Goal: Information Seeking & Learning: Find contact information

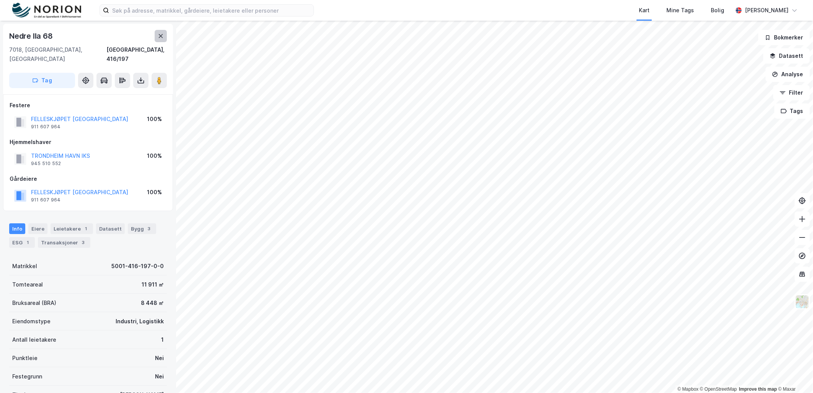
click at [161, 36] on icon at bounding box center [161, 36] width 4 height 4
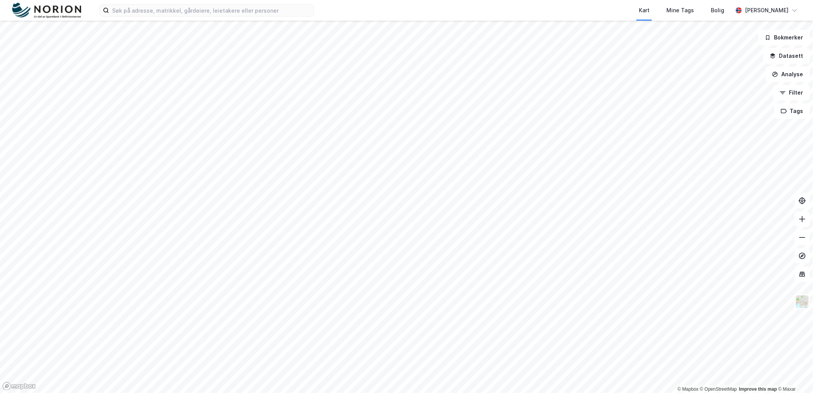
click at [427, 0] on html "Kart Mine Tags [PERSON_NAME] © Mapbox © OpenStreetMap Improve this map © Maxar …" at bounding box center [406, 196] width 813 height 393
click at [268, 5] on input at bounding box center [211, 10] width 204 height 11
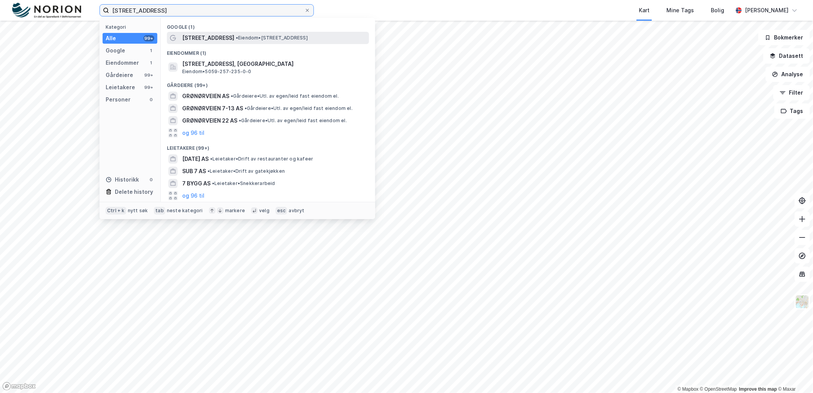
type input "[STREET_ADDRESS]"
click at [304, 39] on span "• Eiendom • [STREET_ADDRESS]" at bounding box center [272, 38] width 72 height 6
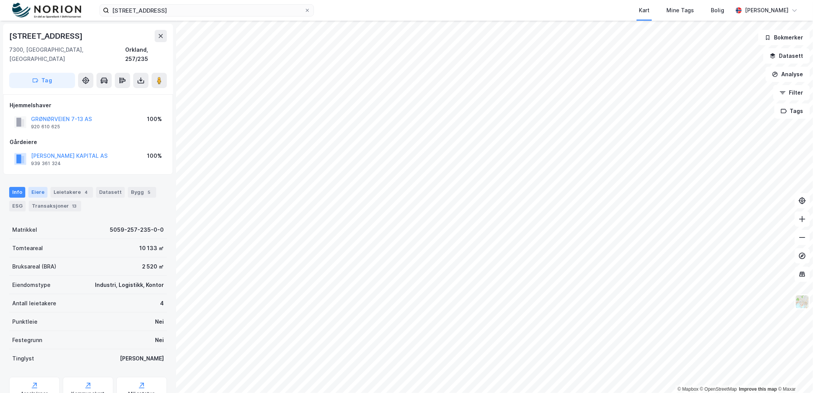
click at [37, 187] on div "Eiere" at bounding box center [37, 192] width 19 height 11
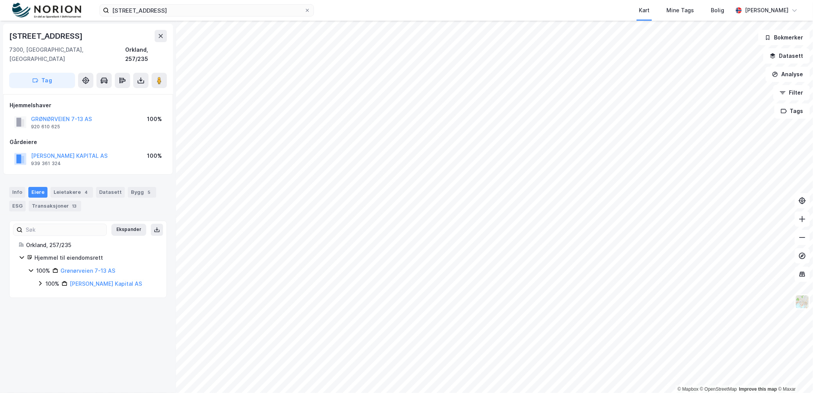
click at [23, 260] on div "Hjemmel til eiendomsrett 100% Grønørveien 7-13 AS 100% [PERSON_NAME] Kapital AS" at bounding box center [88, 270] width 139 height 35
click at [30, 267] on icon at bounding box center [31, 270] width 6 height 6
click at [87, 267] on link "Grønørveien 7-13 AS" at bounding box center [87, 270] width 55 height 7
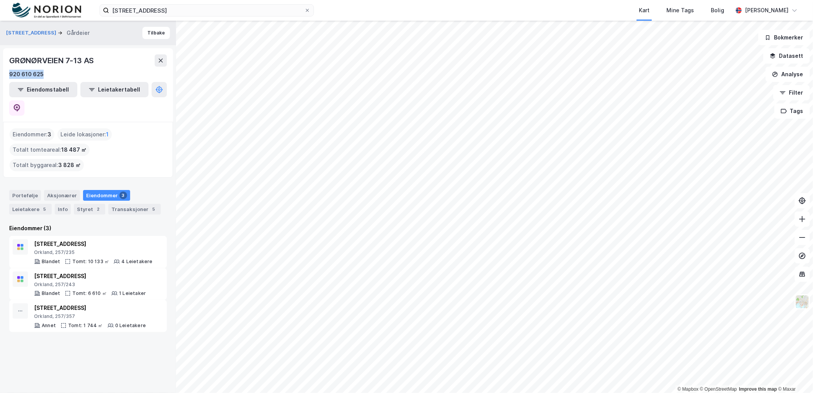
drag, startPoint x: 47, startPoint y: 73, endPoint x: 8, endPoint y: 73, distance: 39.0
click at [8, 73] on div "GRØNØRVEIEN 7-13 AS 920 610 625 Eiendomstabell Leietakertabell" at bounding box center [88, 84] width 170 height 73
copy div "920 610 625"
click at [152, 33] on button "Tilbake" at bounding box center [156, 33] width 28 height 12
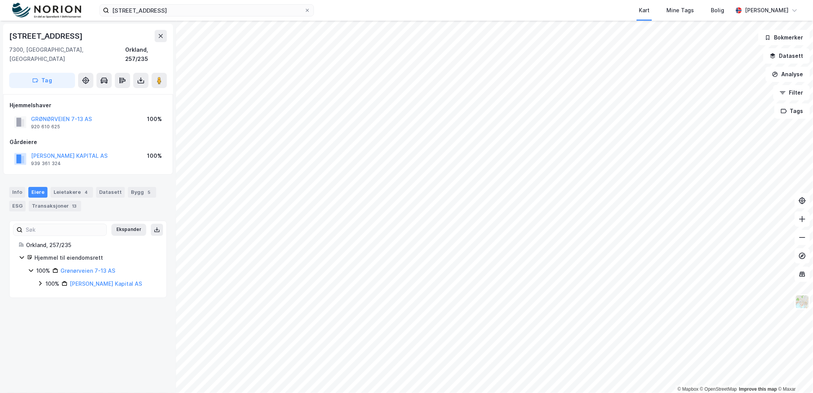
click at [47, 279] on div "100%" at bounding box center [53, 283] width 14 height 9
click at [97, 292] on div "[PERSON_NAME]" at bounding box center [106, 296] width 44 height 9
click at [100, 293] on link "[PERSON_NAME]" at bounding box center [106, 296] width 44 height 7
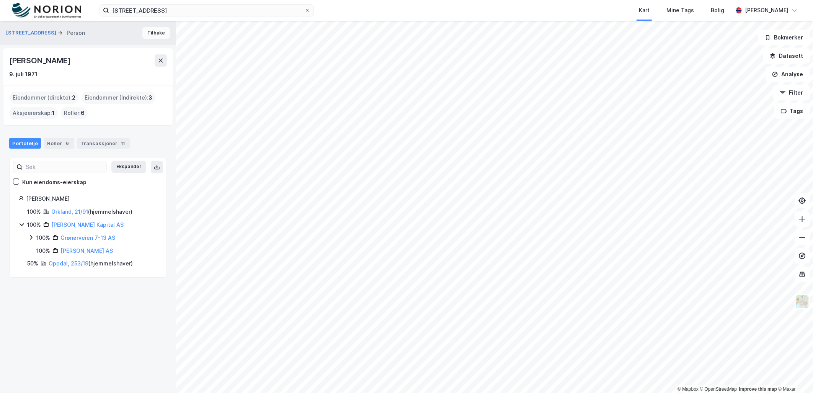
click at [142, 31] on button "Tilbake" at bounding box center [156, 33] width 28 height 12
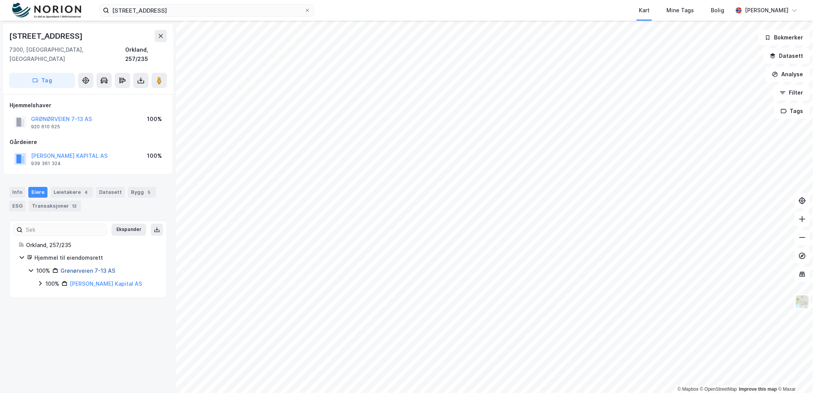
click at [90, 267] on link "Grønørveien 7-13 AS" at bounding box center [87, 270] width 55 height 7
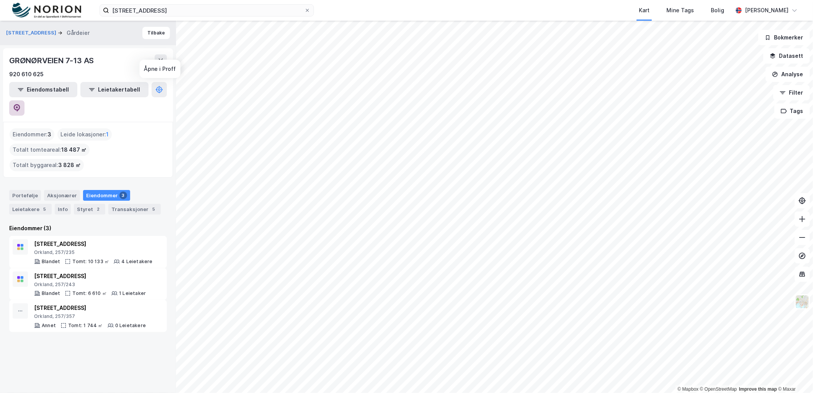
click at [18, 106] on icon at bounding box center [17, 107] width 2 height 2
